Goal: Information Seeking & Learning: Learn about a topic

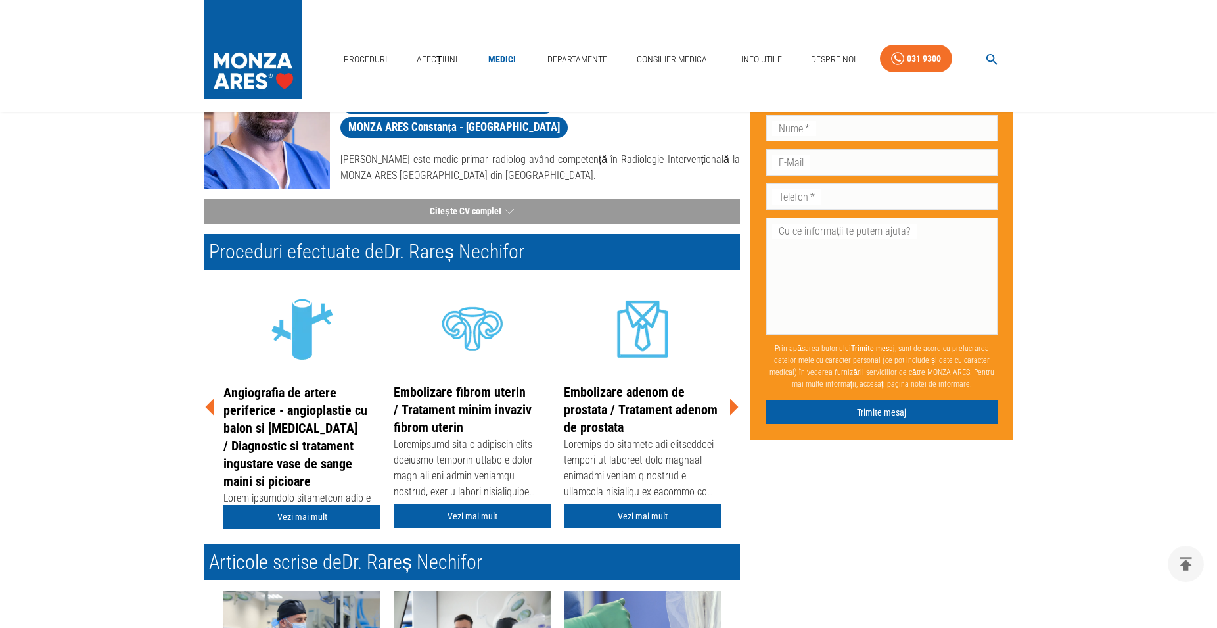
scroll to position [134, 0]
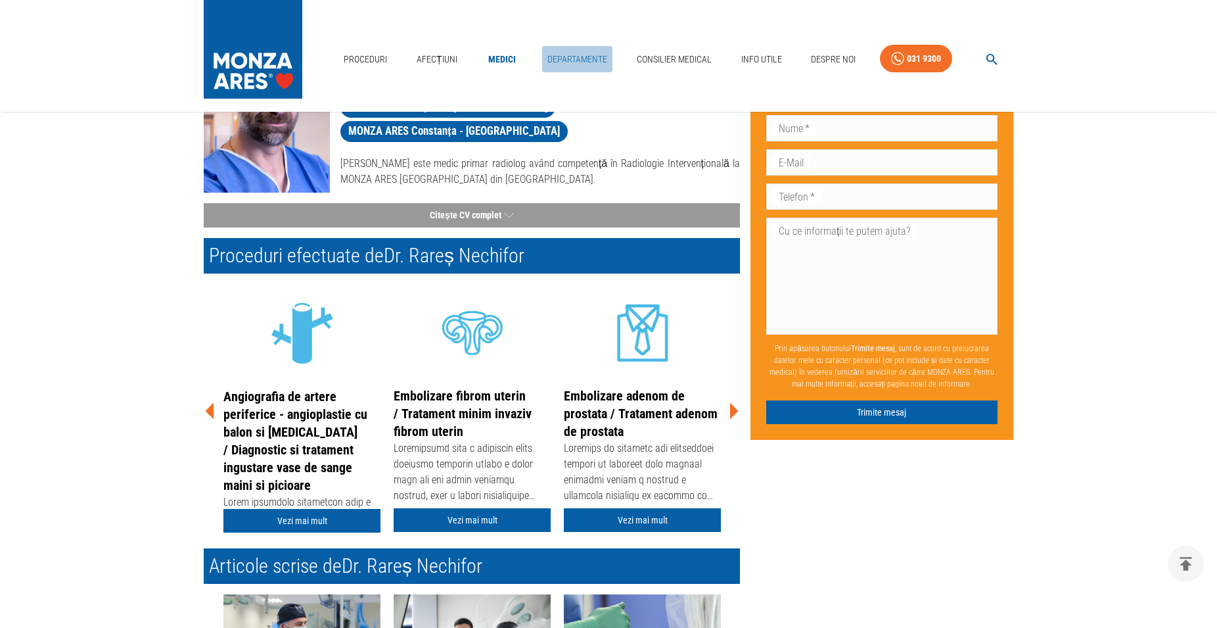
click at [571, 58] on link "Departamente" at bounding box center [577, 59] width 70 height 27
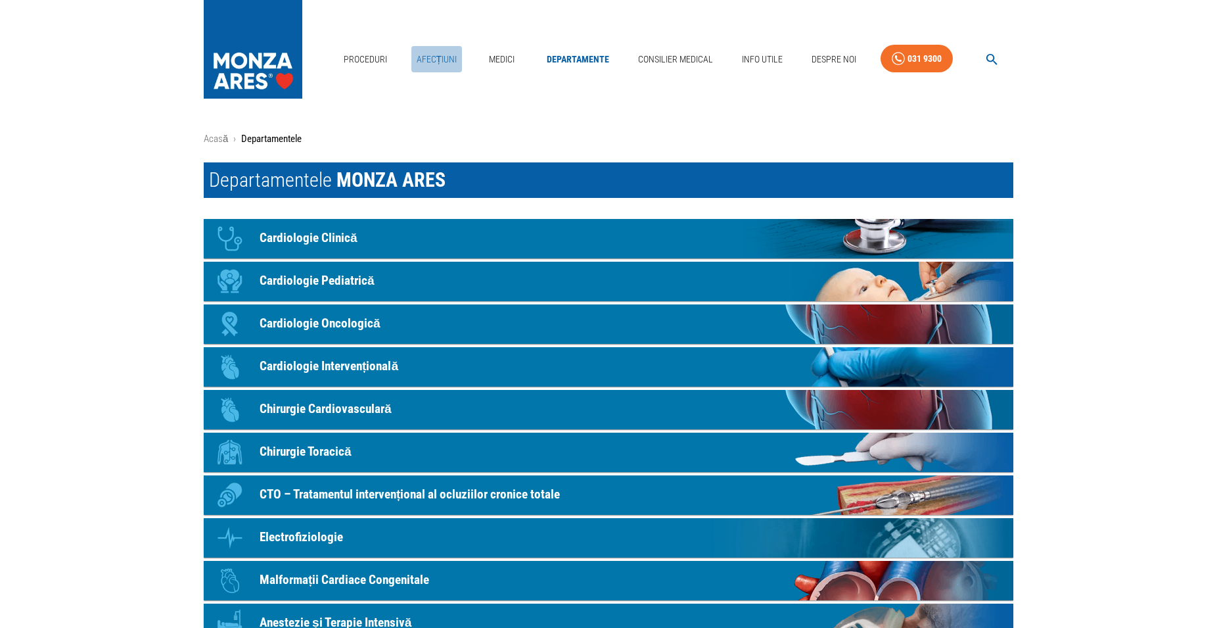
click at [437, 60] on link "Afecțiuni" at bounding box center [436, 59] width 51 height 27
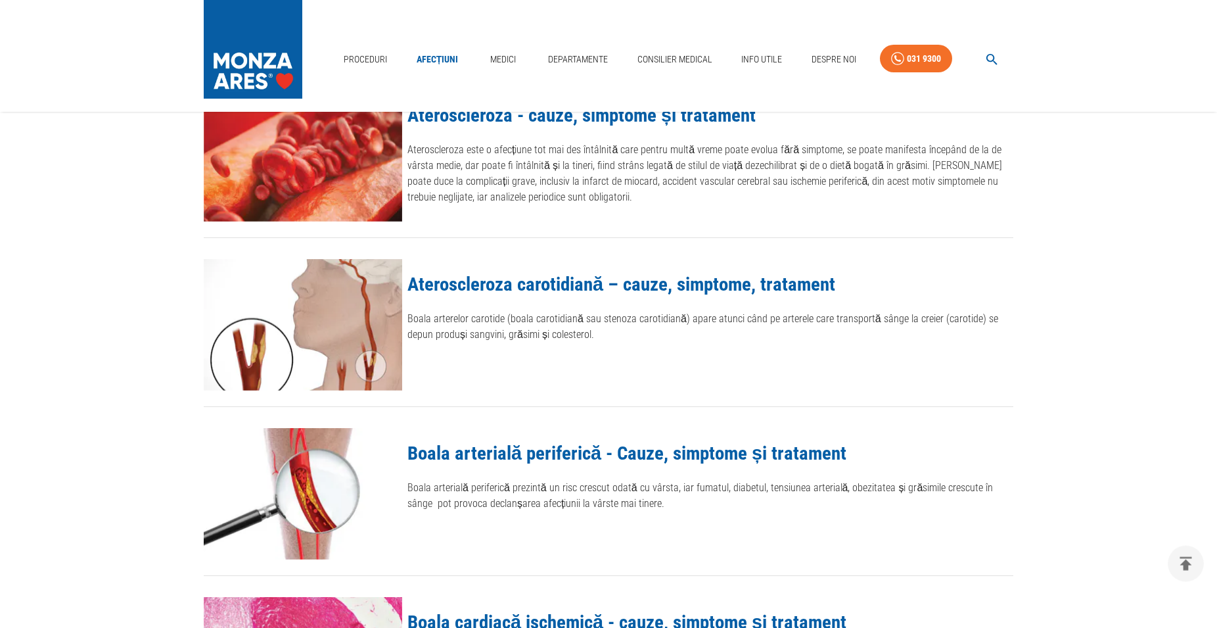
scroll to position [1140, 0]
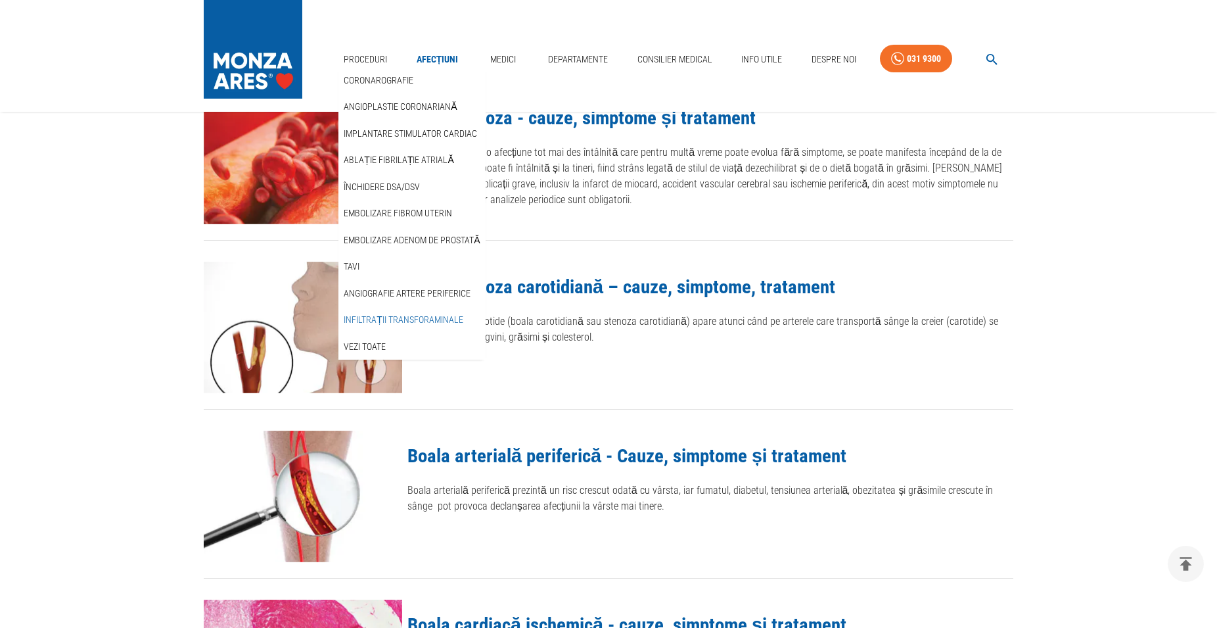
click at [357, 323] on link "Infiltrații transforaminale" at bounding box center [403, 320] width 125 height 22
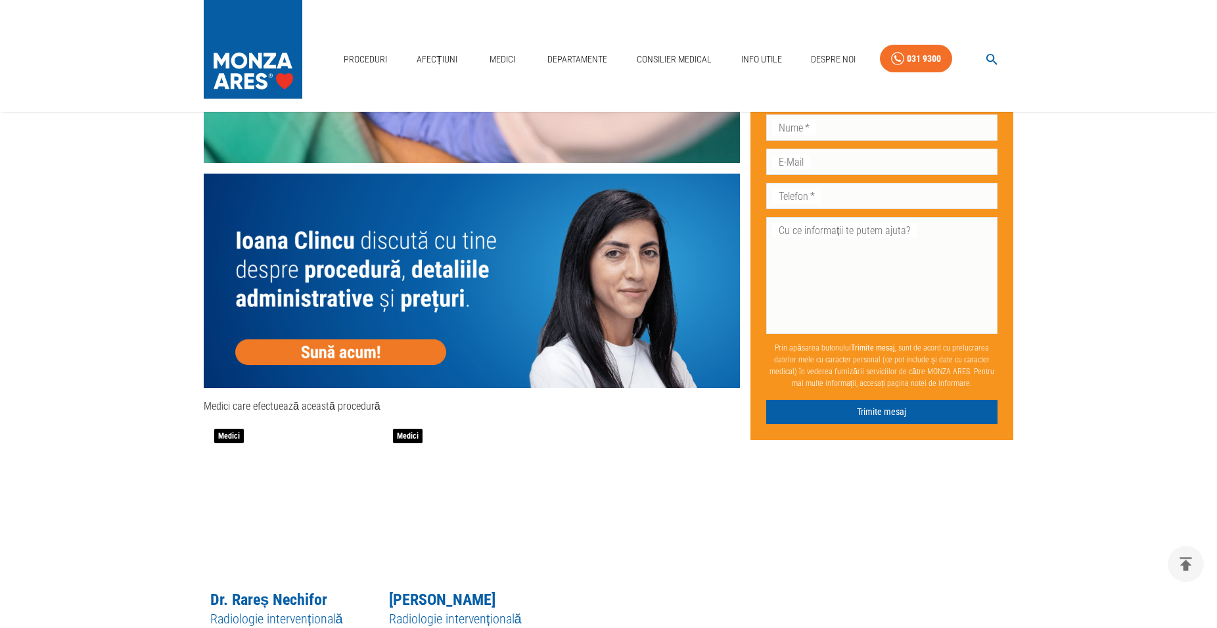
scroll to position [1743, 0]
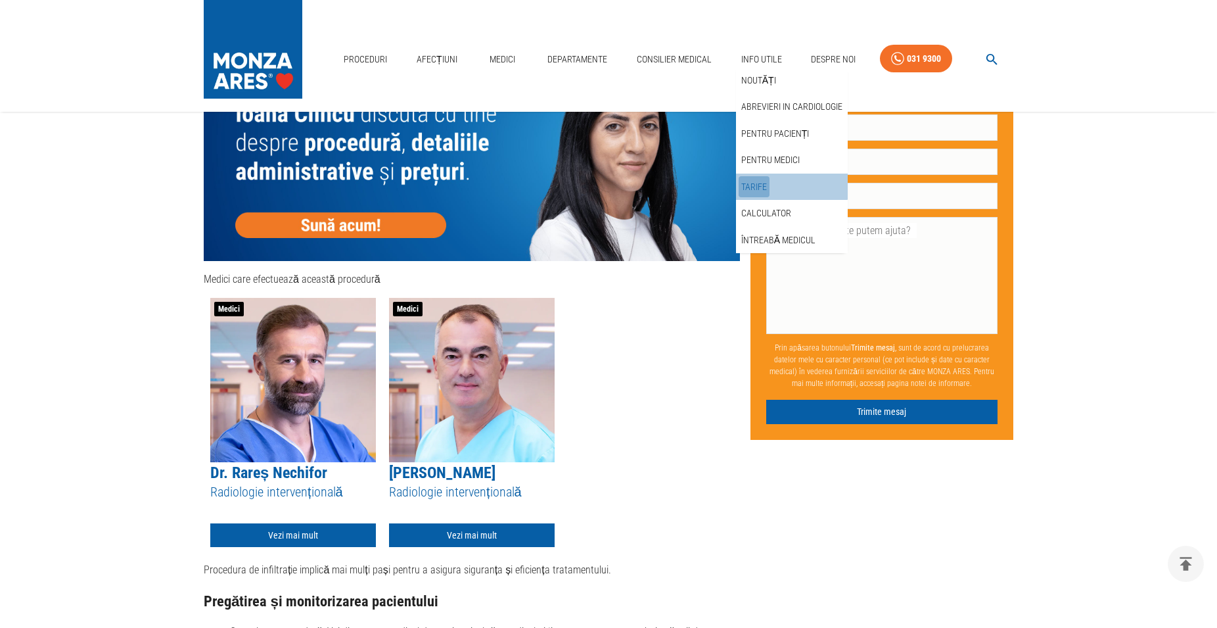
click at [749, 179] on link "Tarife" at bounding box center [754, 187] width 31 height 22
